Goal: Task Accomplishment & Management: Complete application form

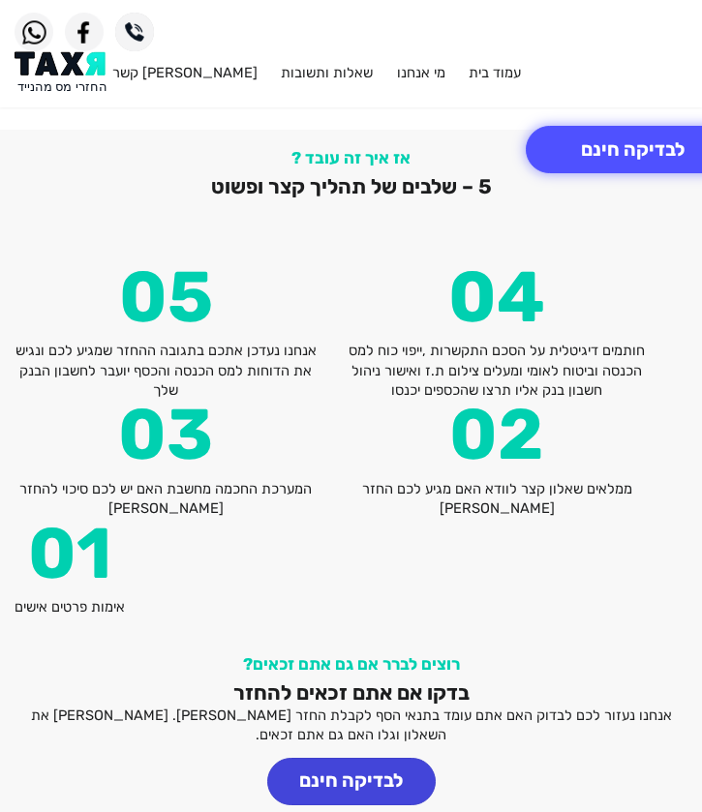
click at [386, 758] on button "לבדיקה חינם" at bounding box center [351, 781] width 168 height 47
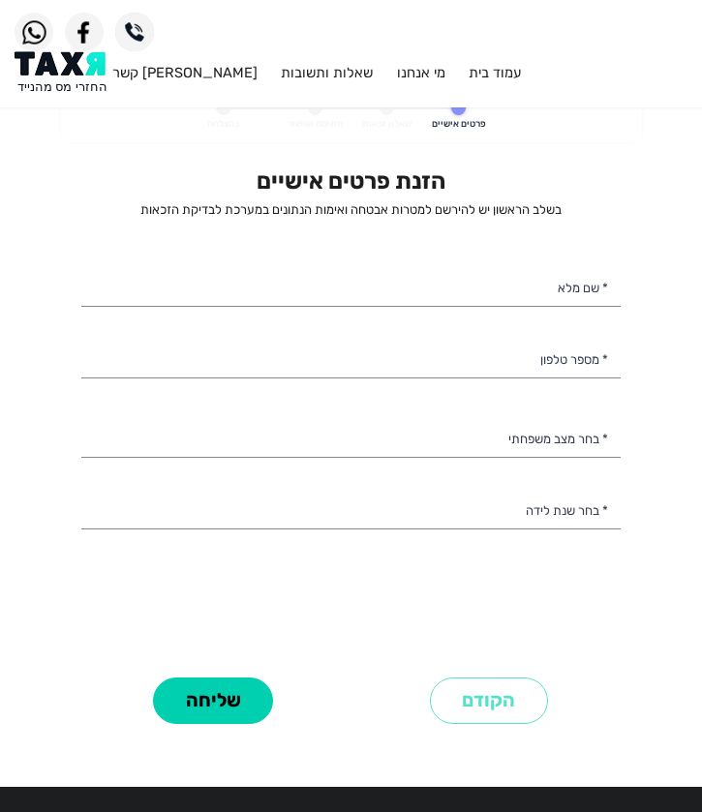
select select
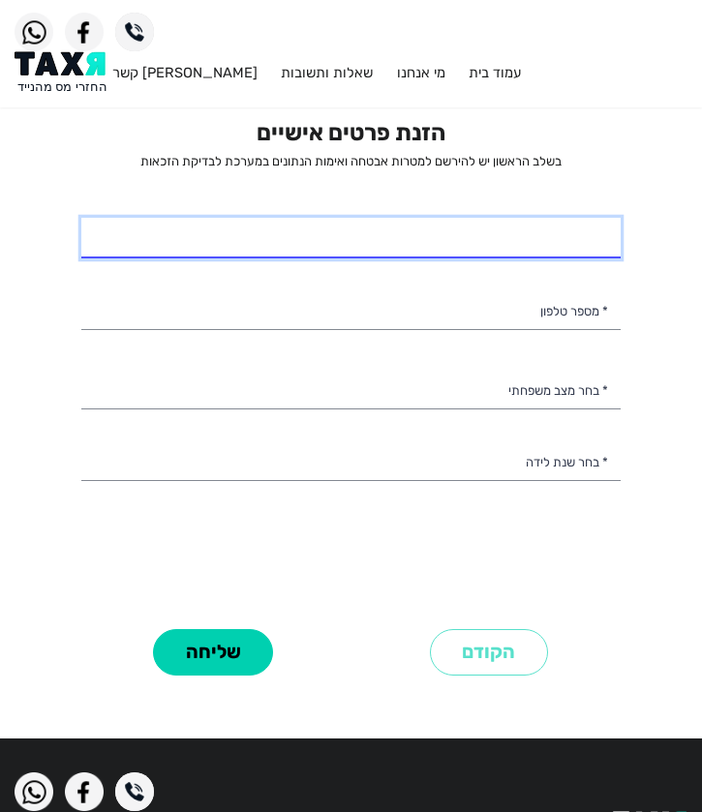
scroll to position [52, 0]
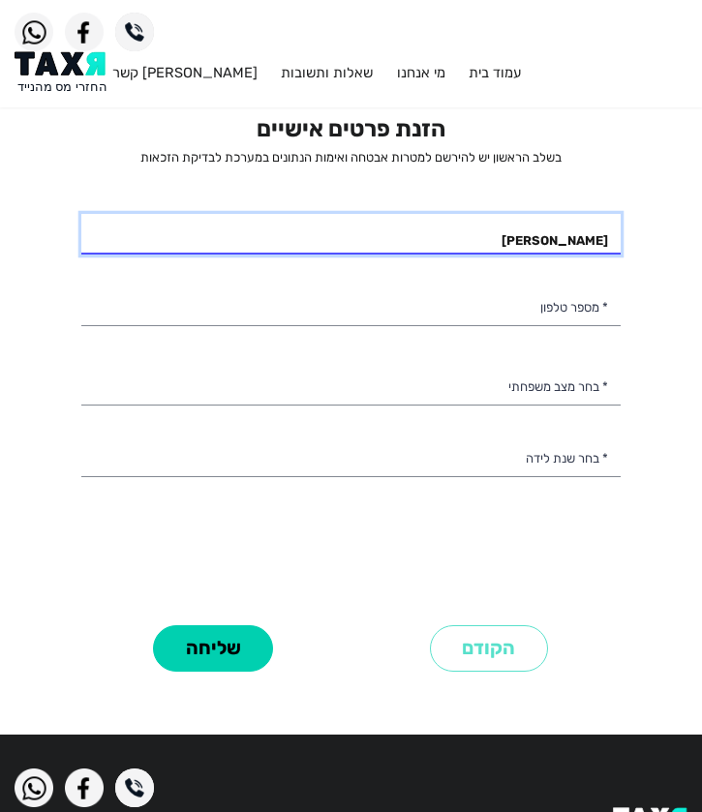
type input "תומר בקאי"
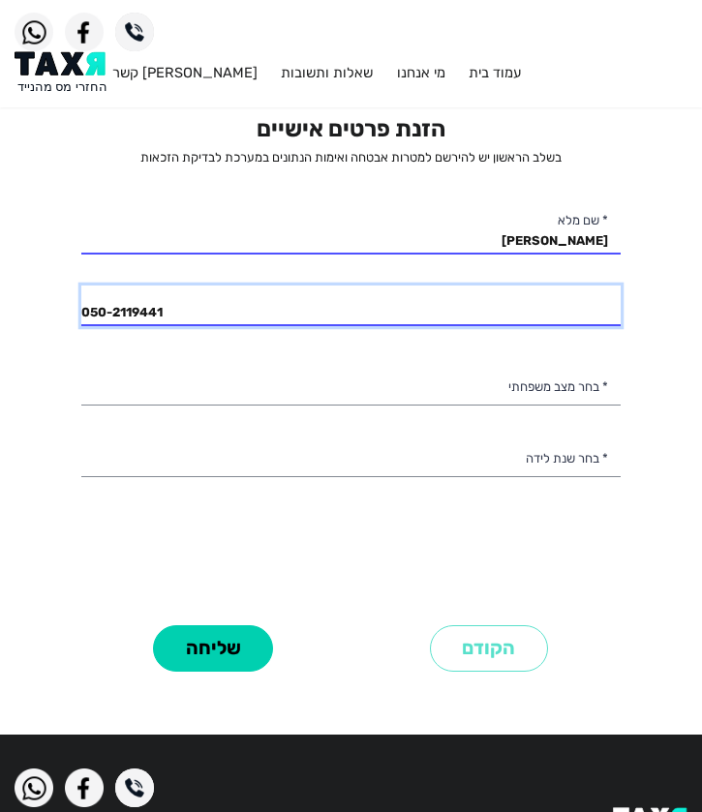
type input "050-2119441"
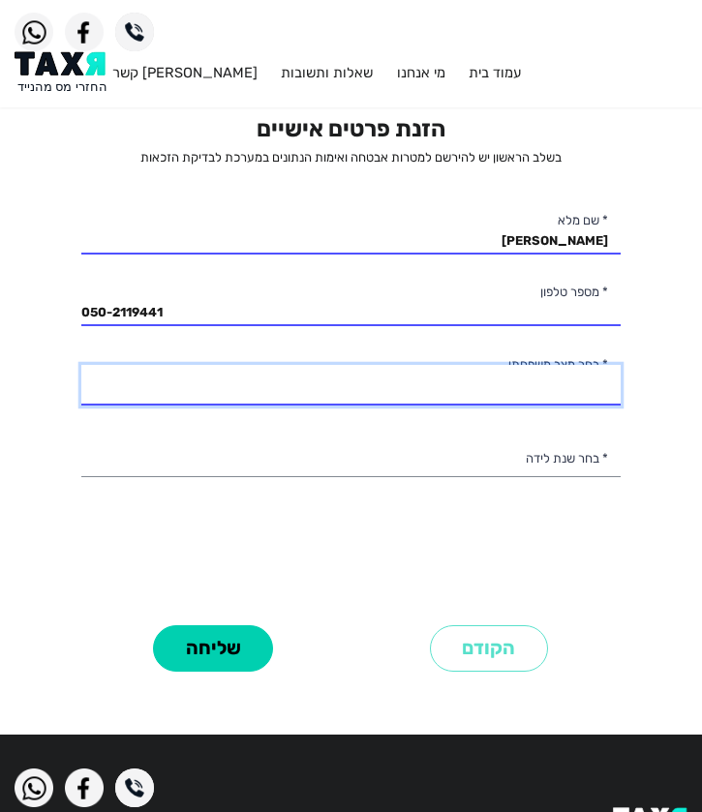
select select "1: Single"
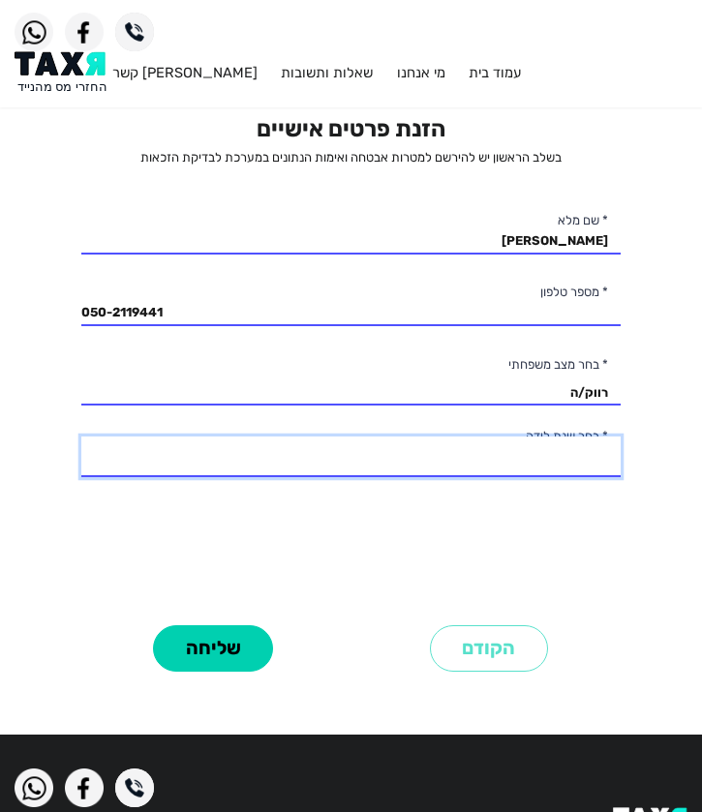
select select "2: 2002"
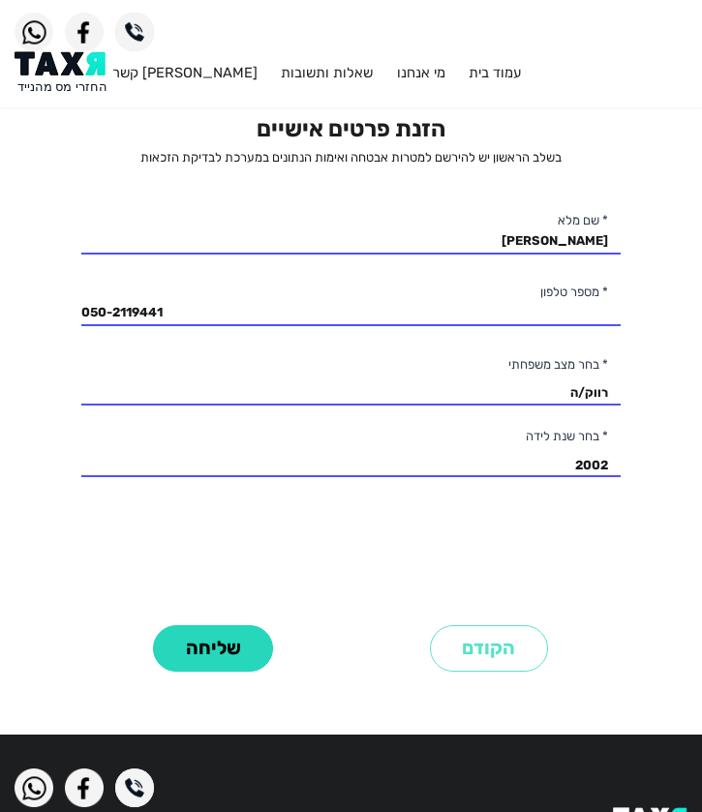
click at [201, 673] on button "שליחה" at bounding box center [213, 648] width 120 height 47
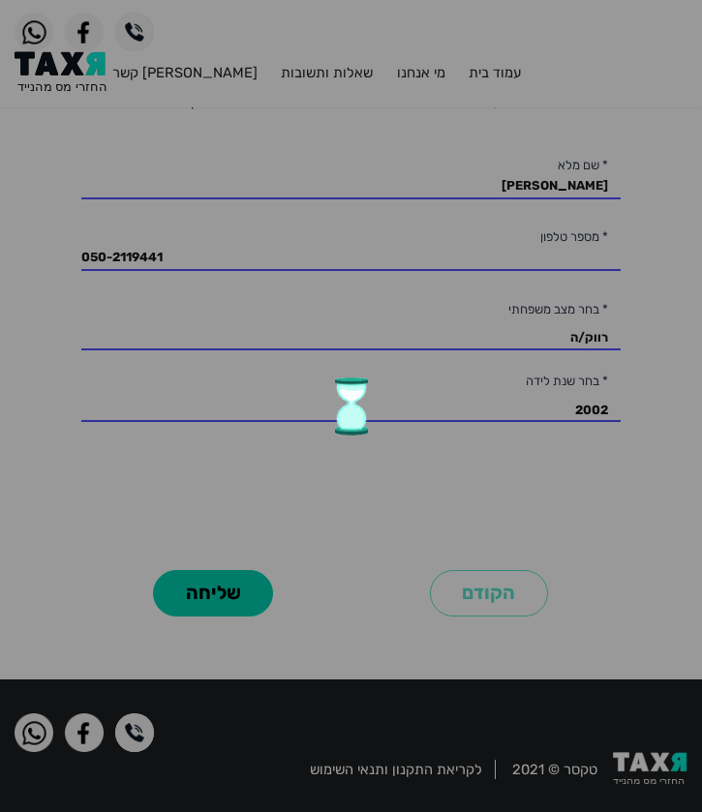
scroll to position [107, 0]
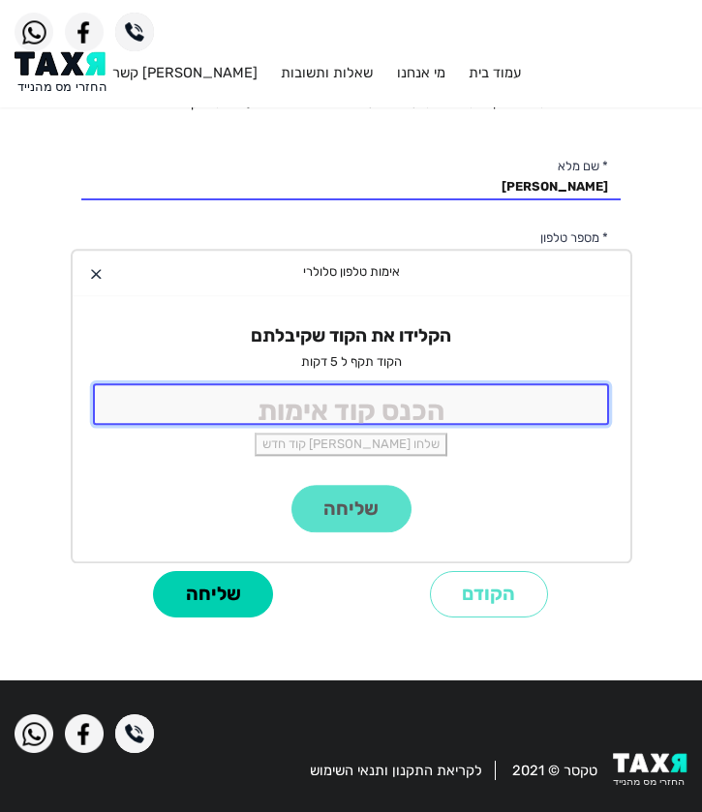
click at [435, 401] on input "tel" at bounding box center [351, 404] width 517 height 42
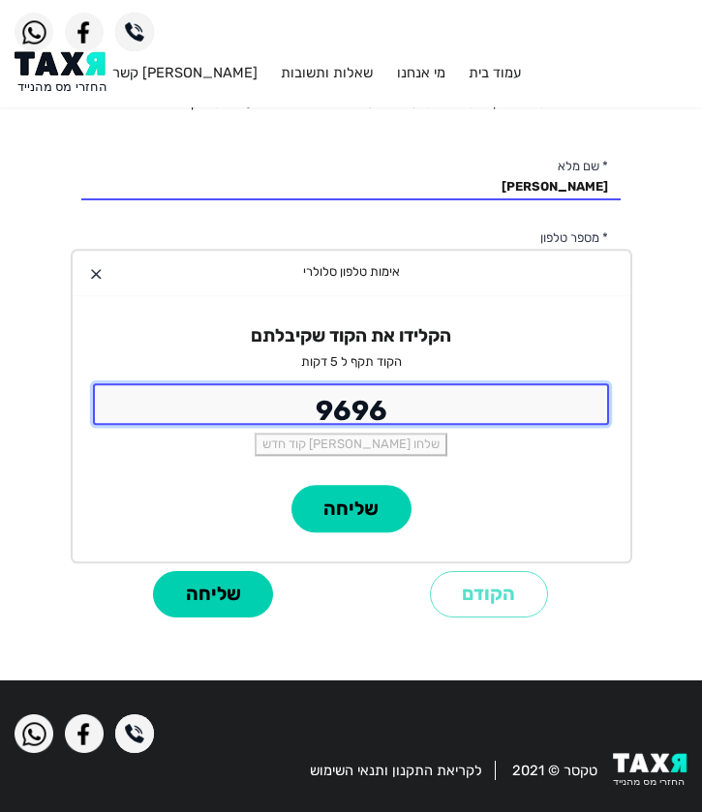
type input "9696"
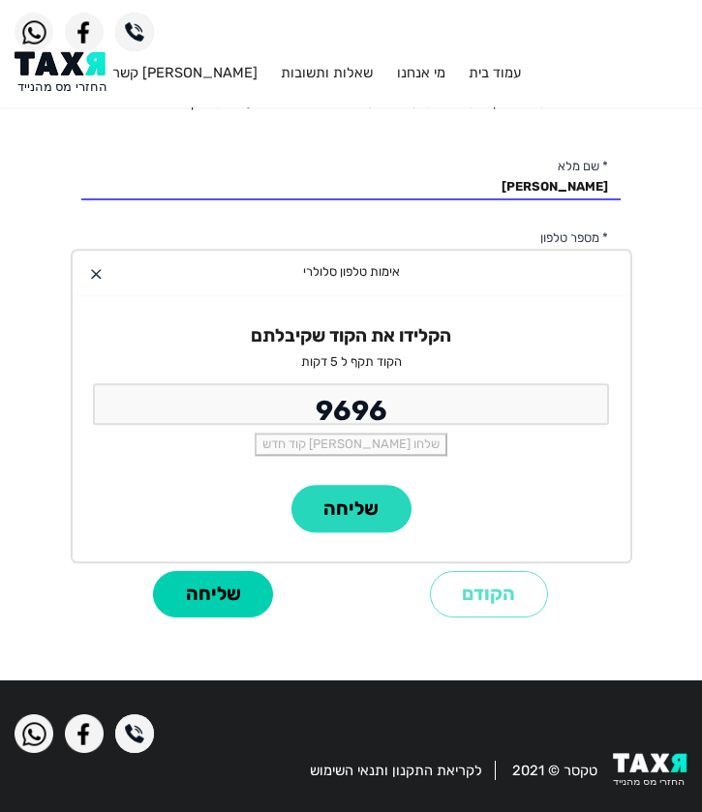
click at [370, 511] on button "שליחה" at bounding box center [351, 508] width 120 height 47
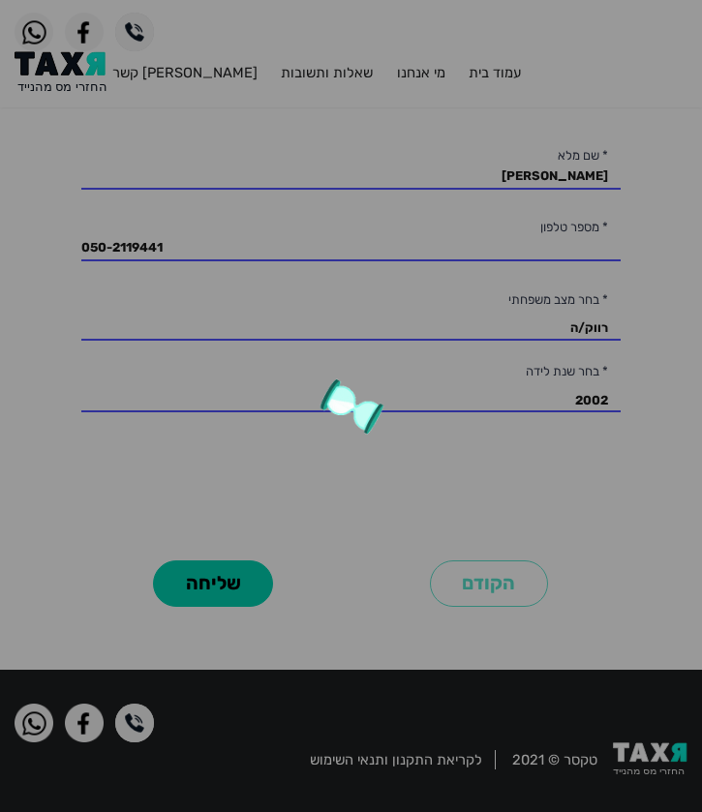
scroll to position [147, 0]
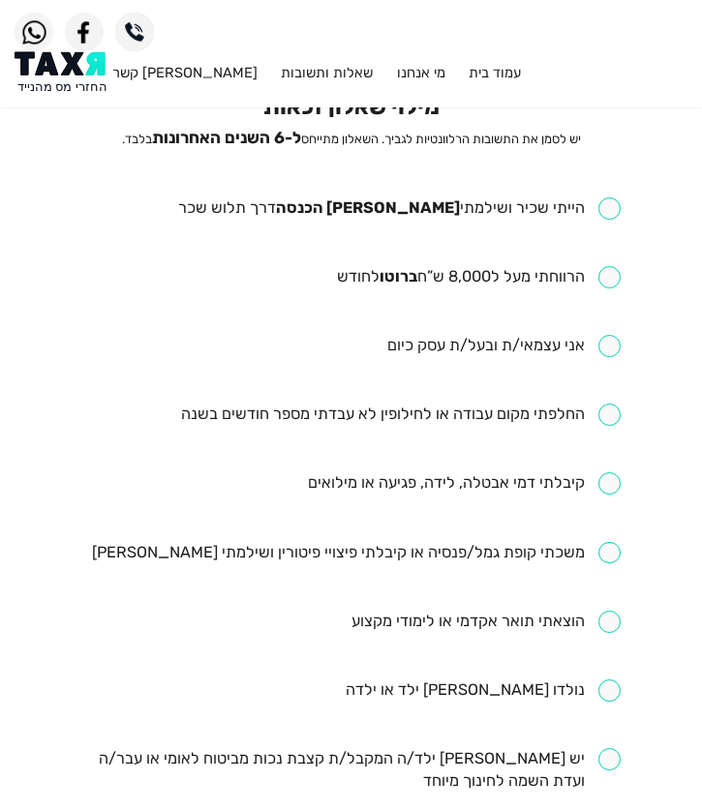
scroll to position [77, 0]
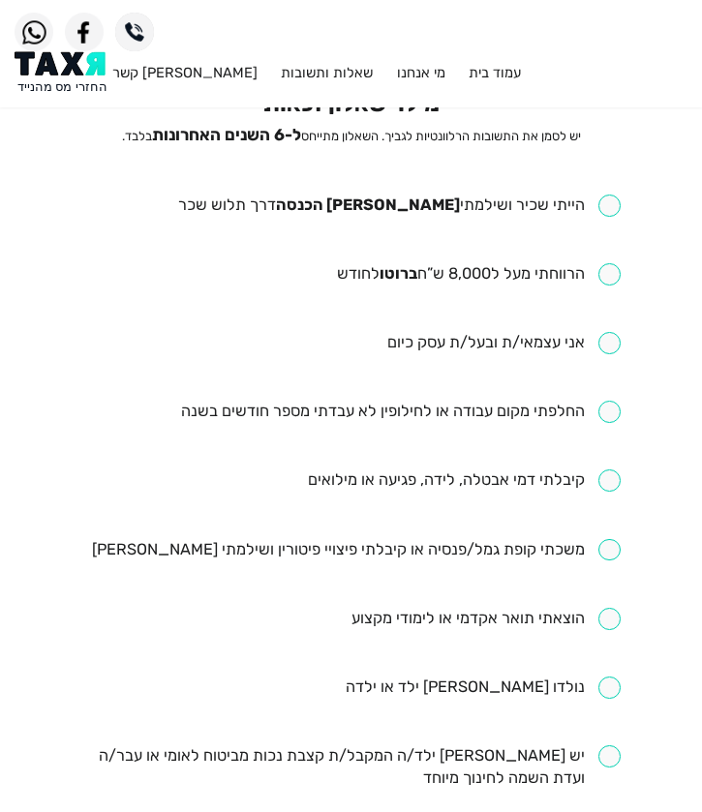
click at [607, 204] on input "checkbox" at bounding box center [399, 206] width 442 height 22
checkbox input "true"
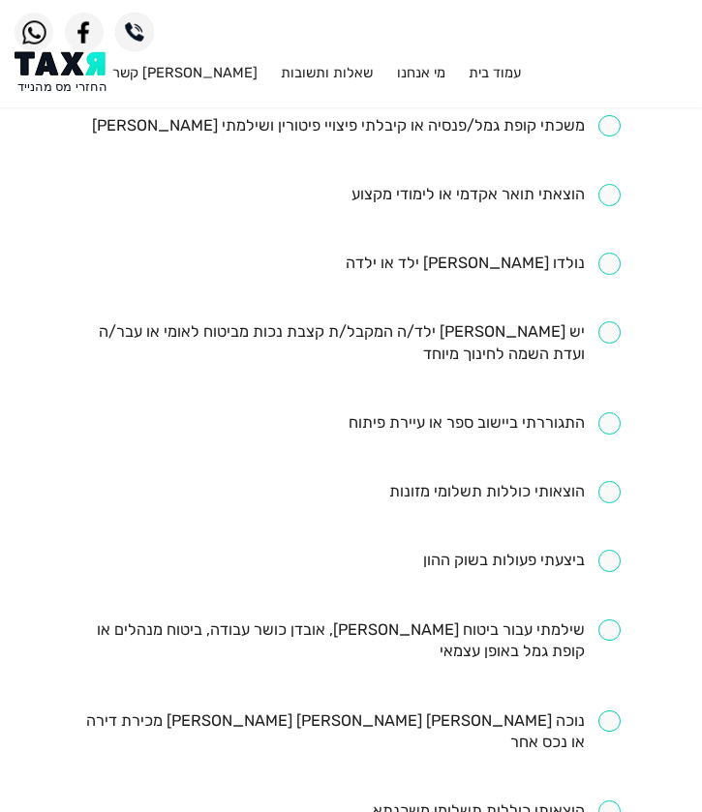
scroll to position [602, 0]
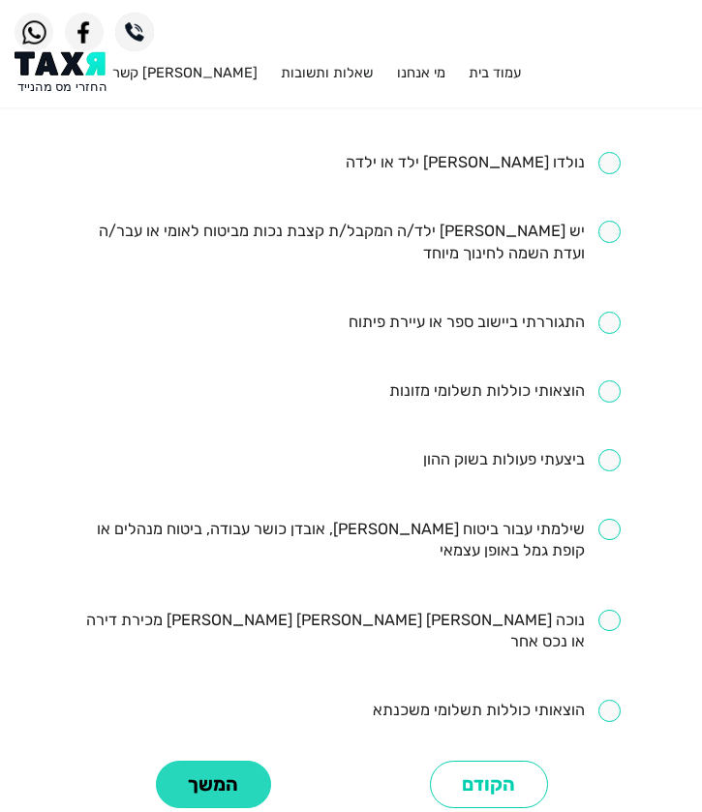
click at [222, 761] on button "המשך" at bounding box center [213, 784] width 115 height 47
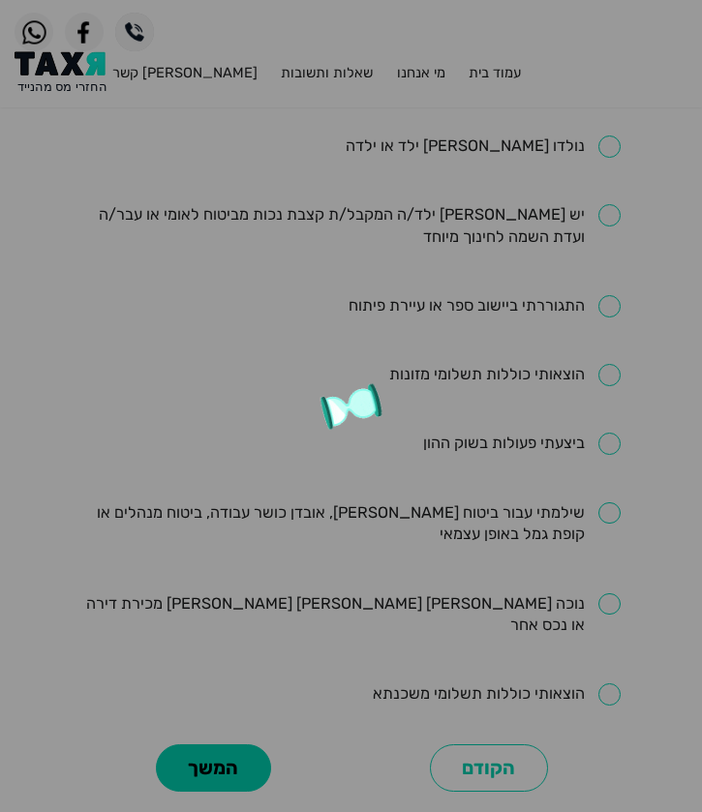
scroll to position [626, 0]
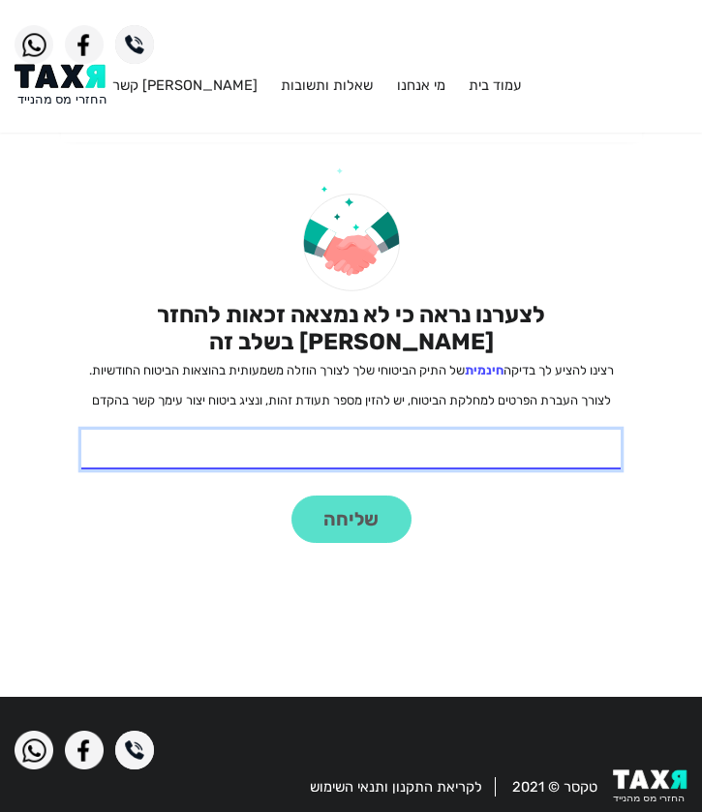
click at [372, 430] on input "* תעודת זהות" at bounding box center [350, 450] width 539 height 41
type input "213375876"
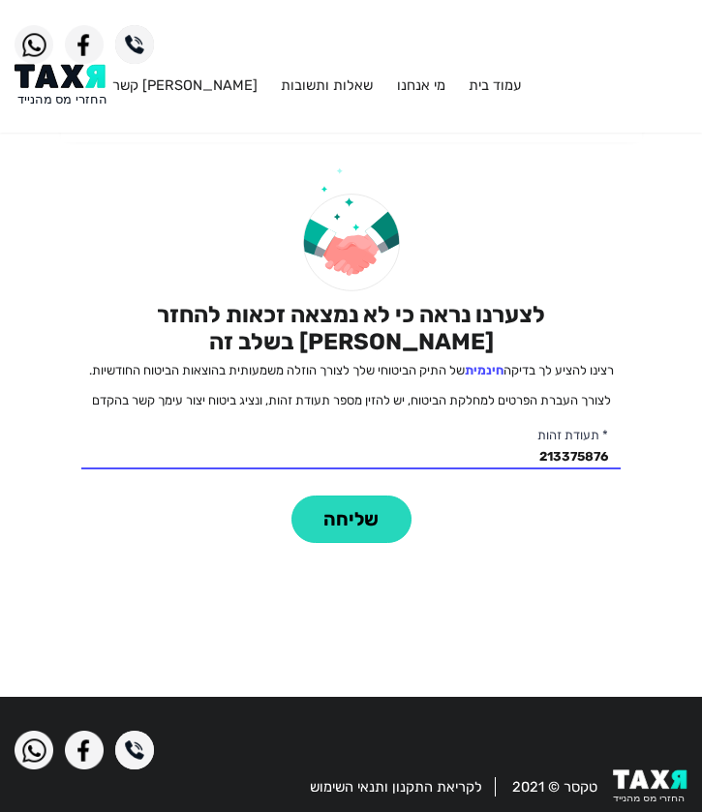
click at [355, 507] on button "שליחה" at bounding box center [351, 519] width 120 height 47
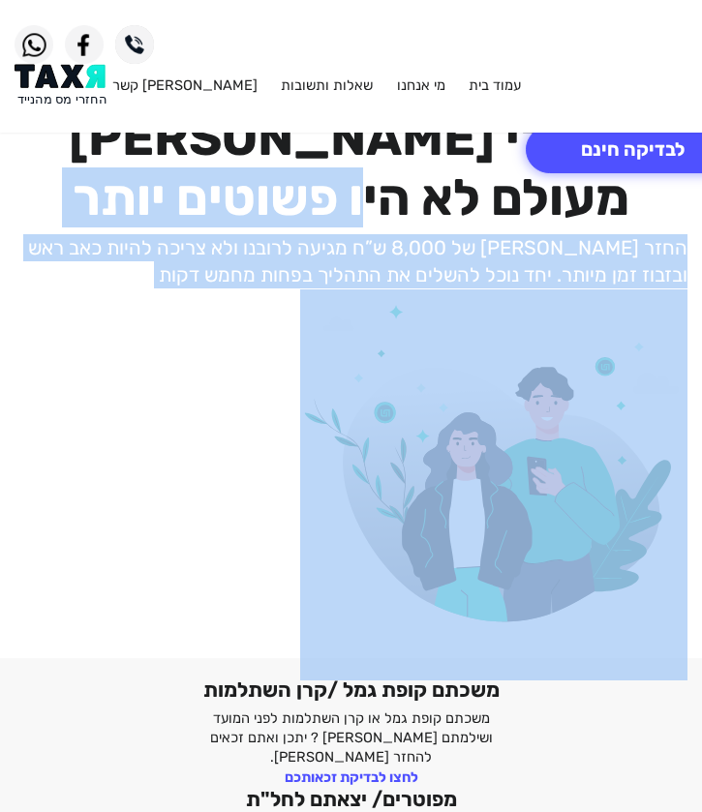
drag, startPoint x: 372, startPoint y: 190, endPoint x: 372, endPoint y: 292, distance: 102.6
click at [372, 292] on div "החזרי מס מעולם לא היו פשוטים יותר החזר מס של 8,000 ש”ח מגיעה לרובנו ולא צריכה ל…" at bounding box center [351, 373] width 702 height 533
click at [372, 292] on img at bounding box center [493, 484] width 387 height 391
click at [370, 245] on p "החזר [PERSON_NAME] של 8,000 ש”ח מגיעה לרובנו ולא צריכה להיות כאב ראש ובזבוז זמן…" at bounding box center [351, 261] width 673 height 55
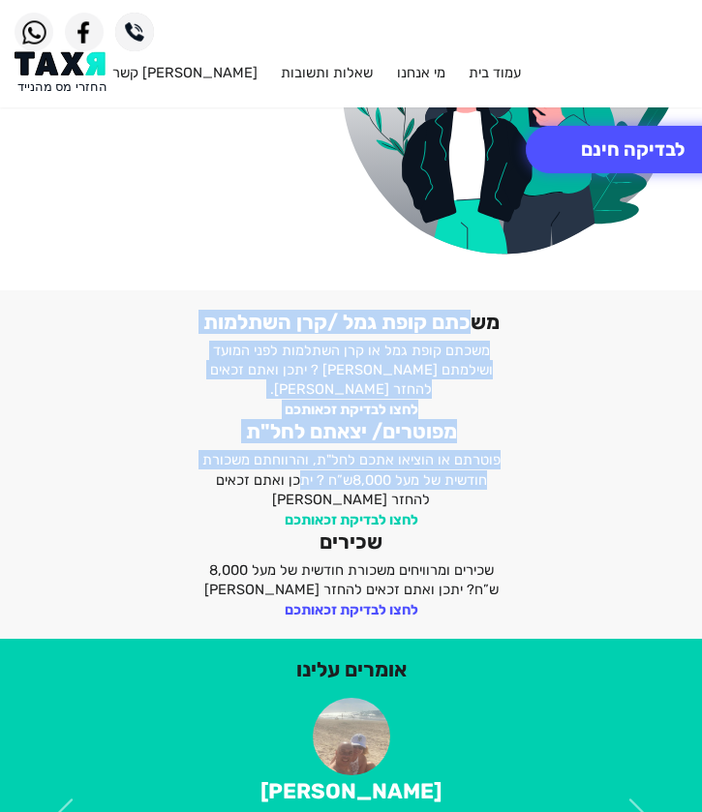
drag, startPoint x: 475, startPoint y: 319, endPoint x: 306, endPoint y: 487, distance: 238.9
click at [306, 472] on div "משכתם קופת גמל /קרן השתלמות משכתם קופת גמל או קרן השתלמות לפני המועד ושילמתם מס…" at bounding box center [351, 465] width 702 height 311
click at [306, 511] on link "לחצו לבדיקת זכאותכם" at bounding box center [352, 519] width 134 height 17
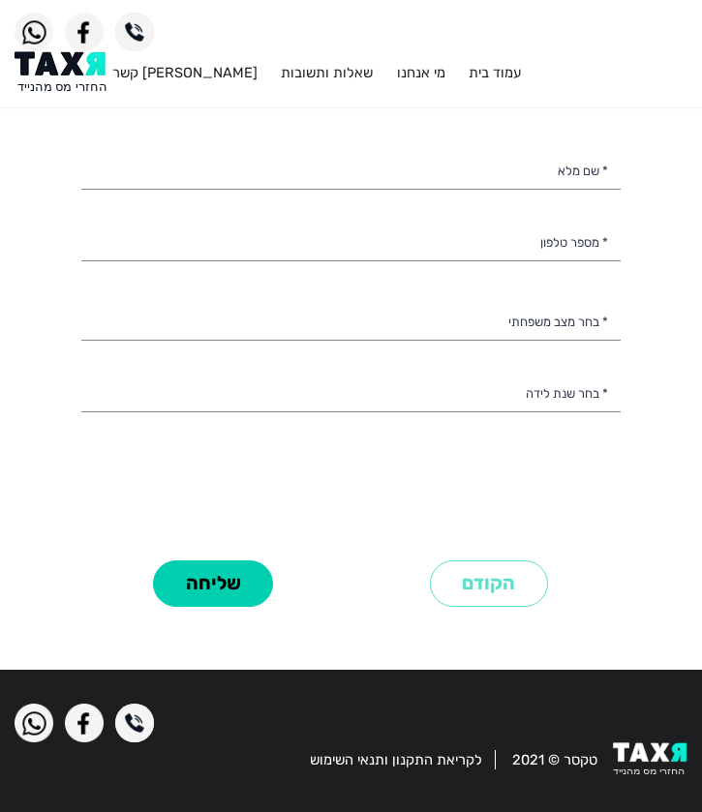
select select
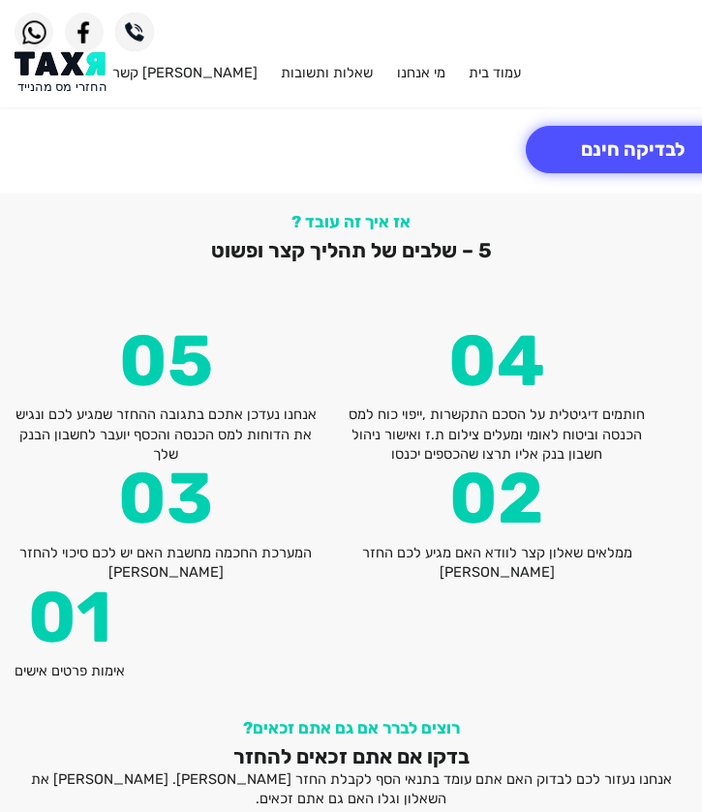
scroll to position [3886, 0]
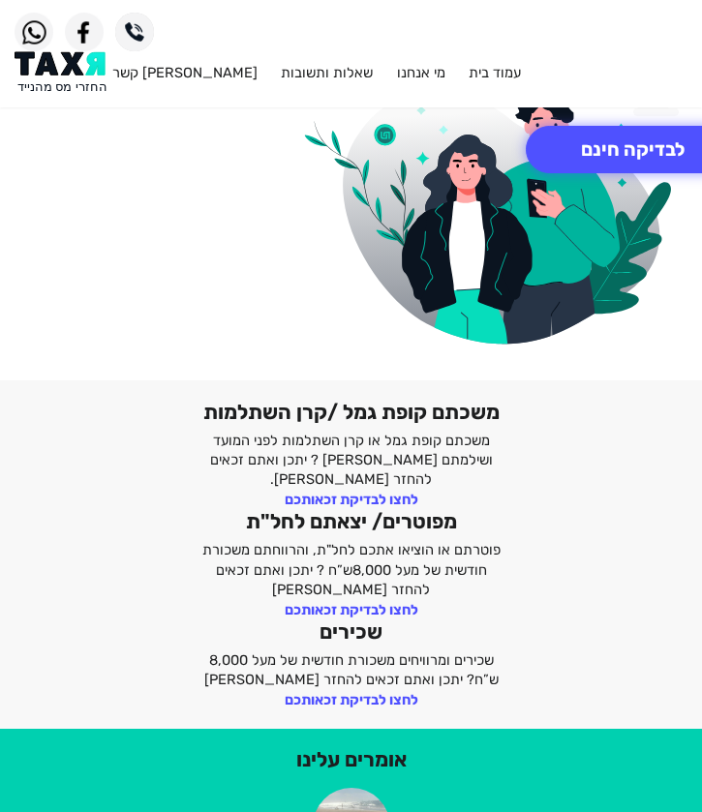
scroll to position [456, 0]
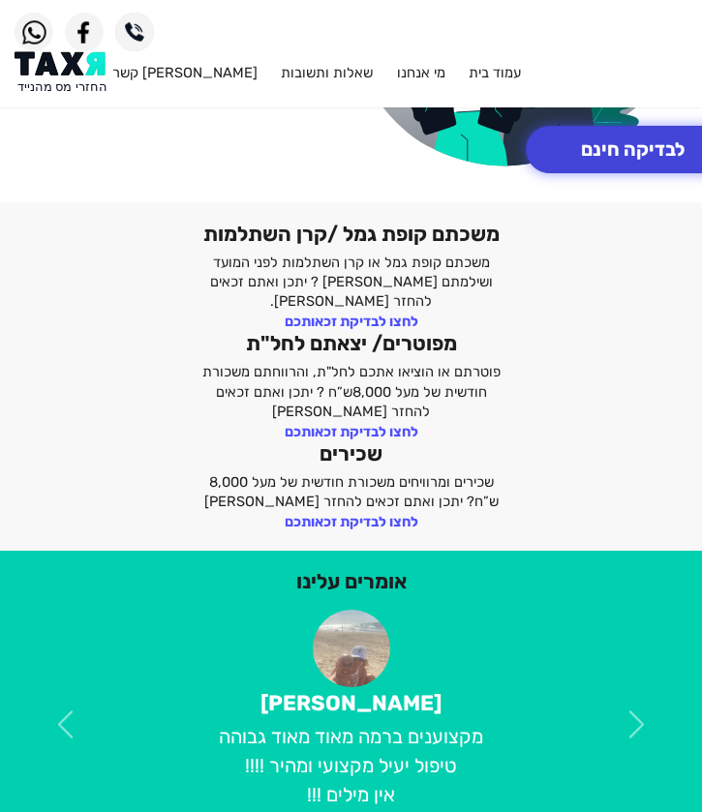
click at [590, 142] on button "לבדיקה חינם" at bounding box center [633, 149] width 214 height 47
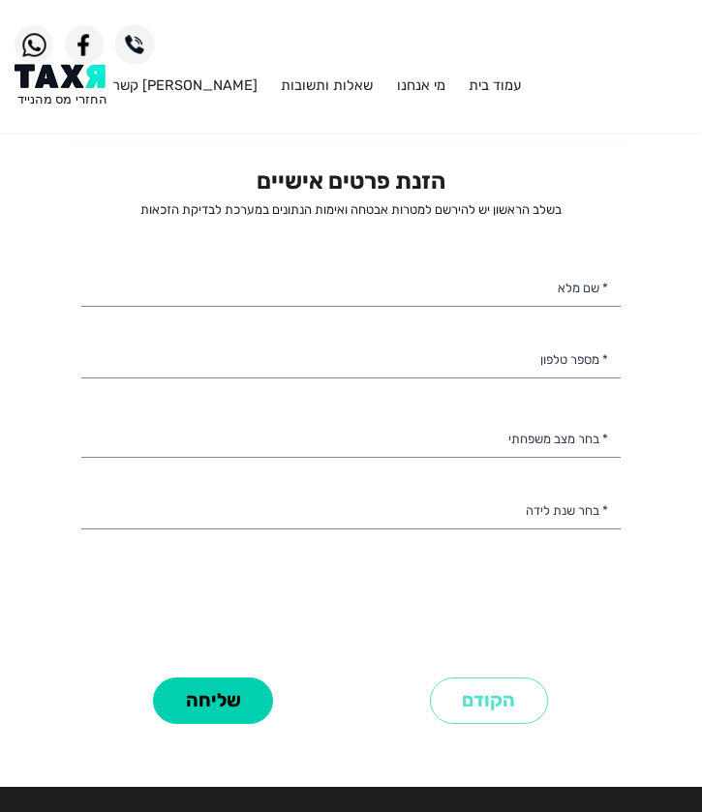
select select
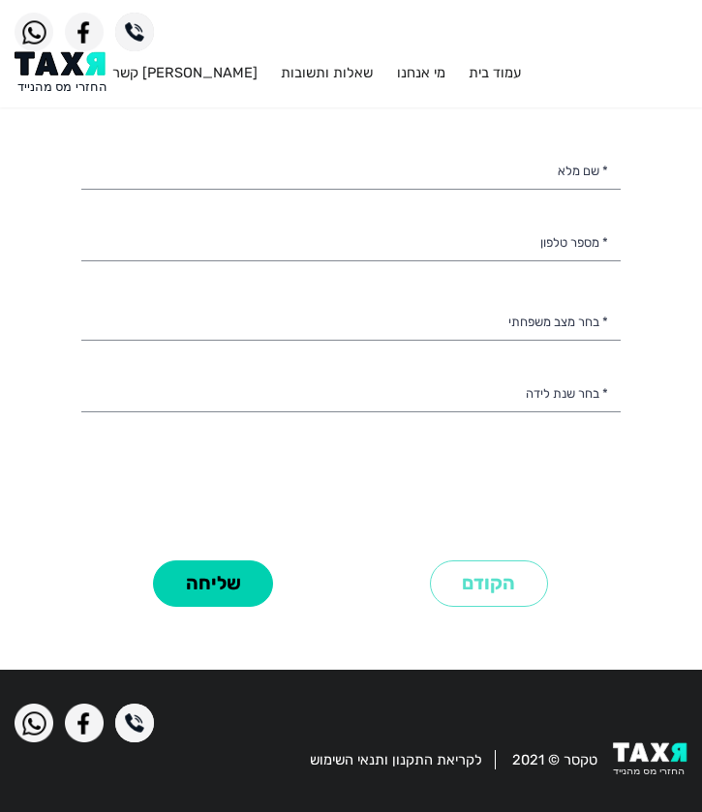
scroll to position [147, 0]
